Goal: Information Seeking & Learning: Find contact information

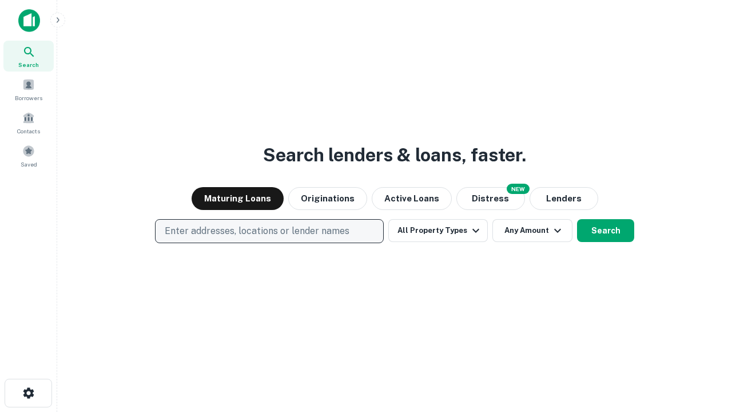
click at [269, 231] on p "Enter addresses, locations or lender names" at bounding box center [257, 231] width 185 height 14
type input "**********"
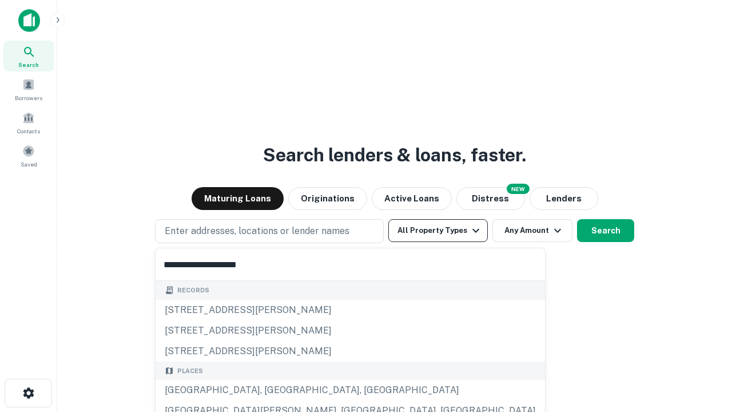
click at [274, 390] on div "Santa Monica, CA, USA" at bounding box center [351, 390] width 390 height 21
click at [438, 231] on button "All Property Types" at bounding box center [439, 230] width 100 height 23
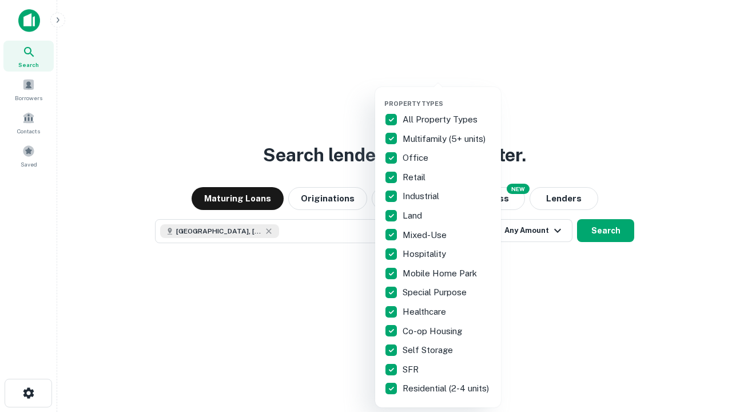
click at [447, 96] on button "button" at bounding box center [448, 96] width 126 height 1
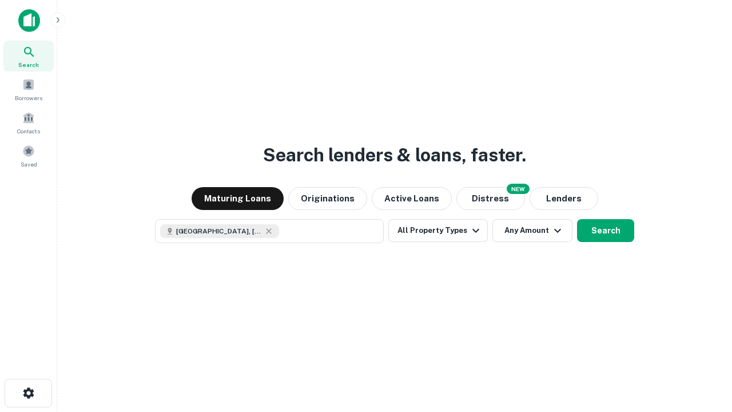
scroll to position [18, 0]
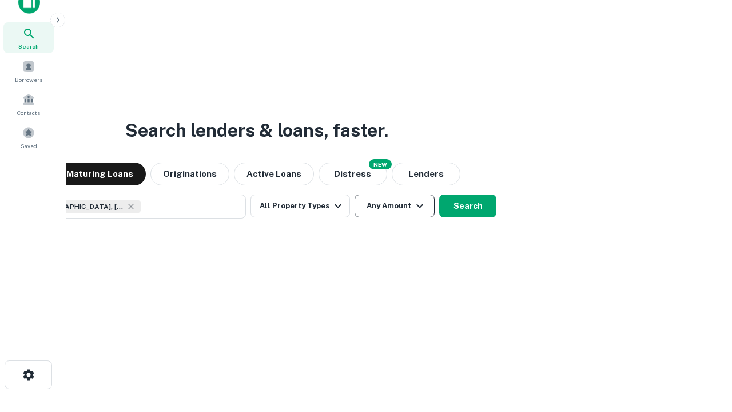
click at [355, 195] on button "Any Amount" at bounding box center [395, 206] width 80 height 23
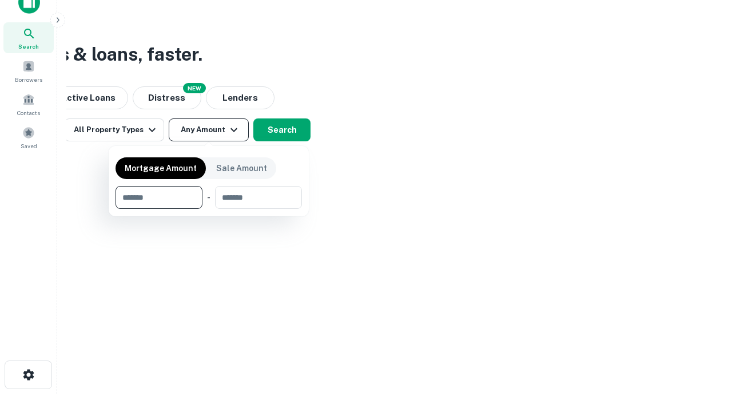
type input "*******"
click at [209, 209] on button "button" at bounding box center [209, 209] width 187 height 1
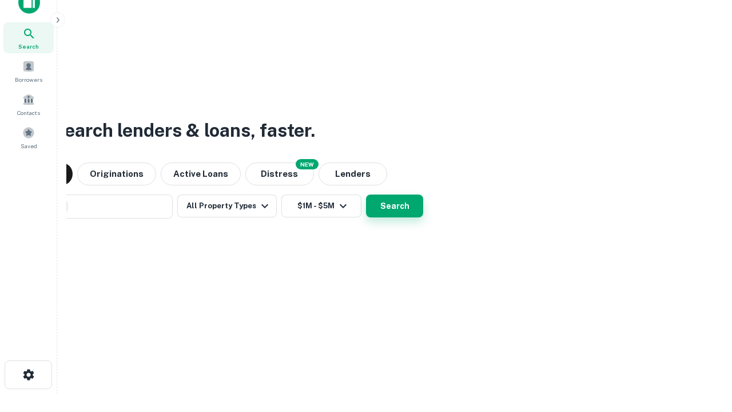
click at [366, 195] on button "Search" at bounding box center [394, 206] width 57 height 23
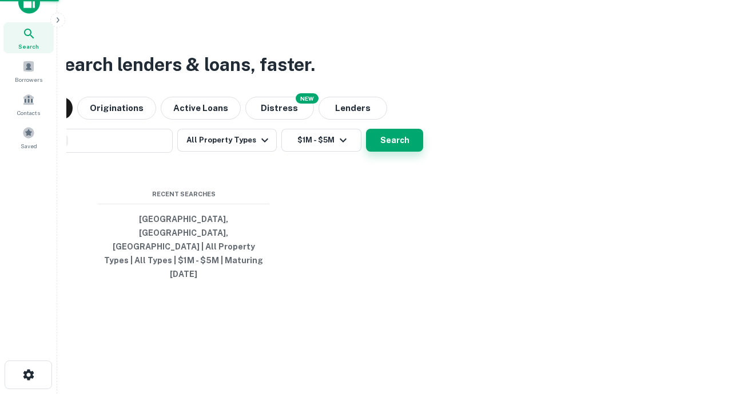
scroll to position [30, 324]
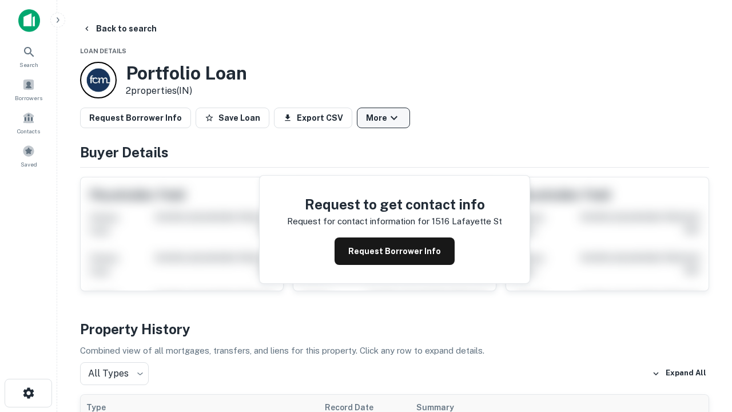
click at [383, 118] on button "More" at bounding box center [383, 118] width 53 height 21
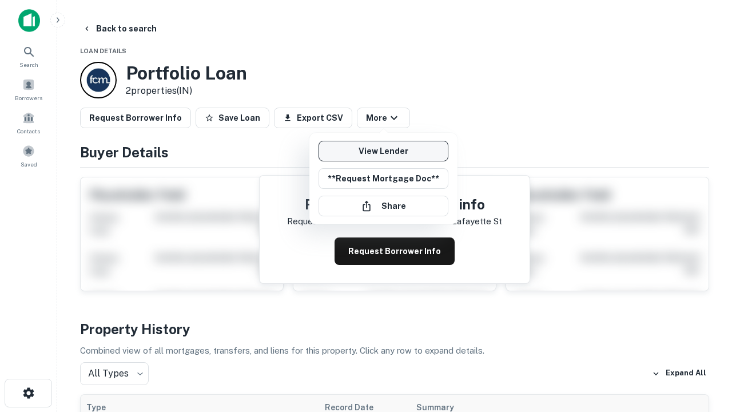
click at [383, 151] on link "View Lender" at bounding box center [384, 151] width 130 height 21
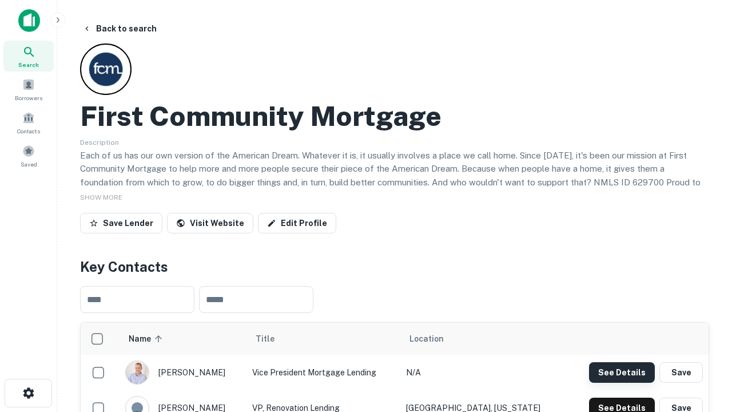
click at [622, 372] on button "See Details" at bounding box center [622, 372] width 66 height 21
